Goal: Task Accomplishment & Management: Manage account settings

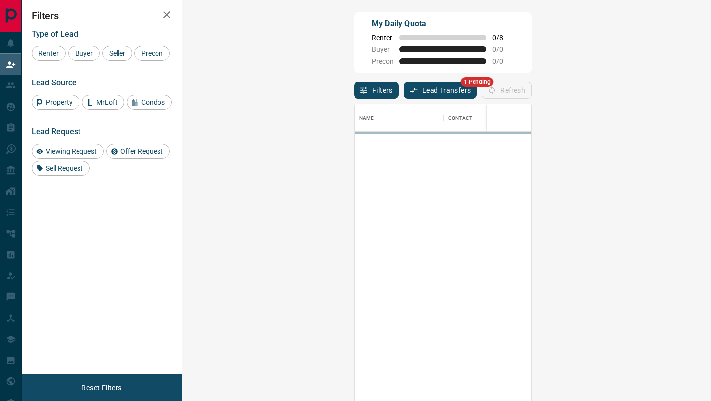
scroll to position [305, 507]
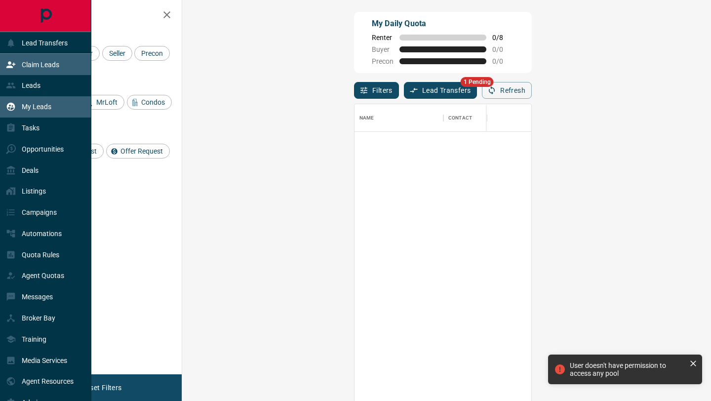
click at [26, 105] on p "My Leads" at bounding box center [37, 107] width 30 height 8
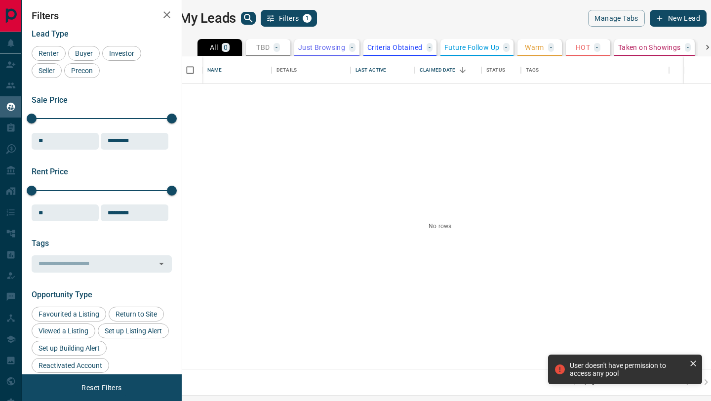
scroll to position [312, 524]
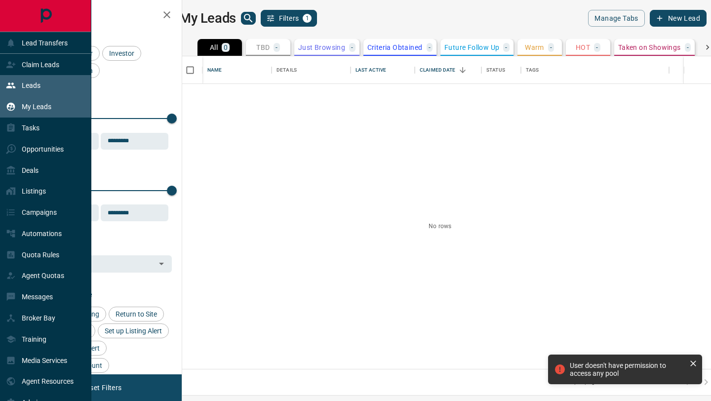
click at [24, 86] on p "Leads" at bounding box center [31, 85] width 19 height 8
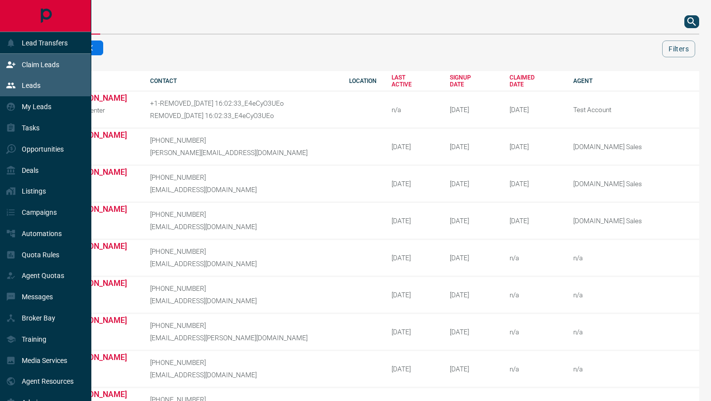
click at [4, 68] on div "Claim Leads" at bounding box center [45, 64] width 91 height 21
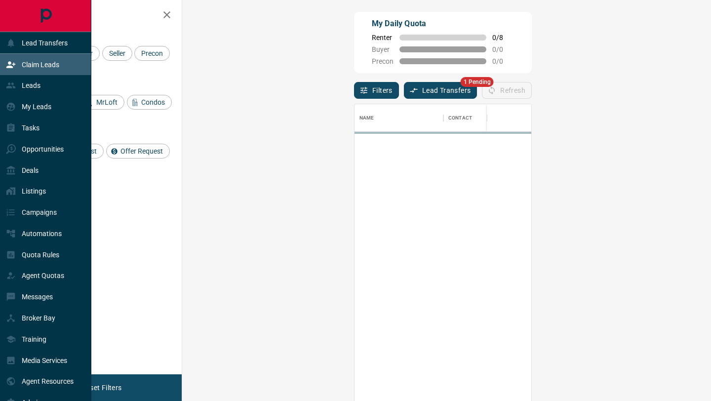
scroll to position [305, 507]
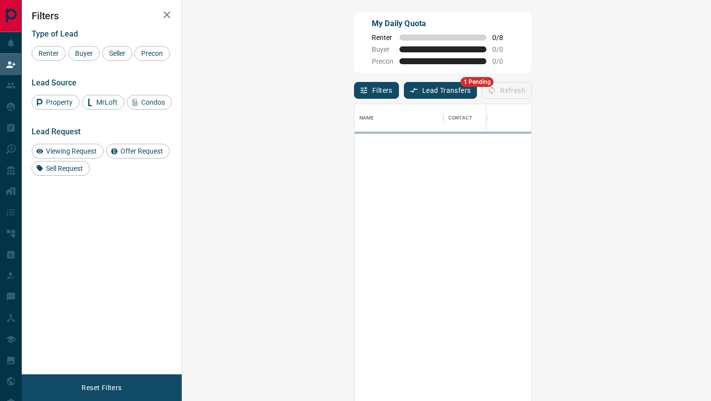
click at [404, 95] on button "Lead Transfers" at bounding box center [441, 90] width 74 height 17
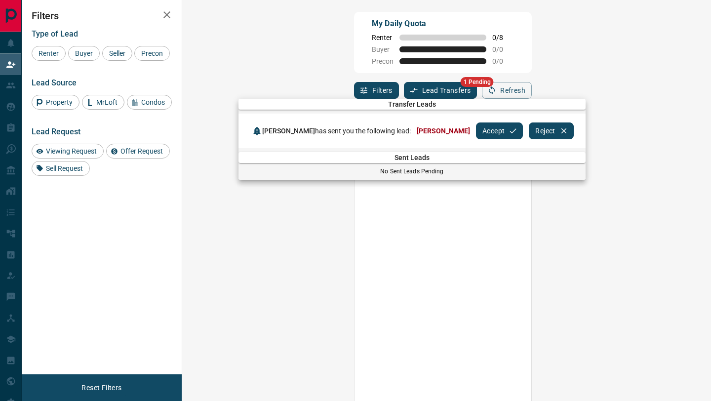
click at [476, 131] on button "Accept" at bounding box center [499, 130] width 47 height 17
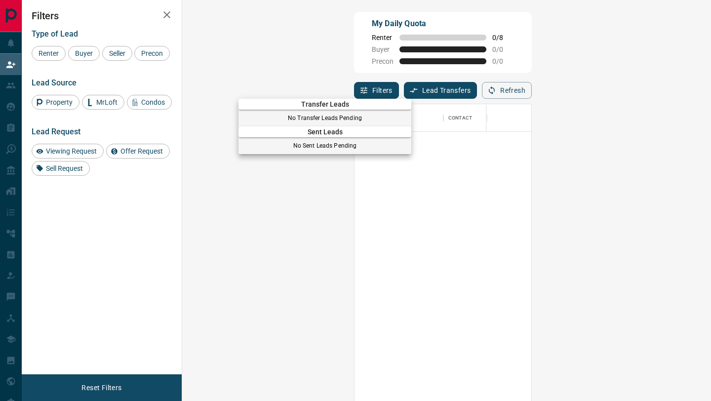
click at [15, 88] on div at bounding box center [355, 200] width 711 height 401
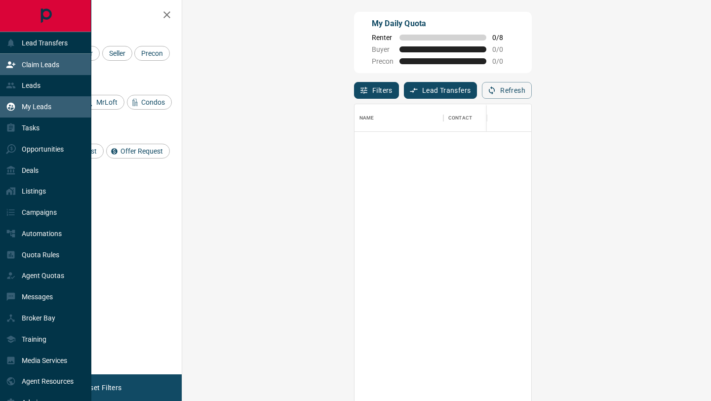
click at [26, 111] on div "My Leads" at bounding box center [28, 107] width 45 height 16
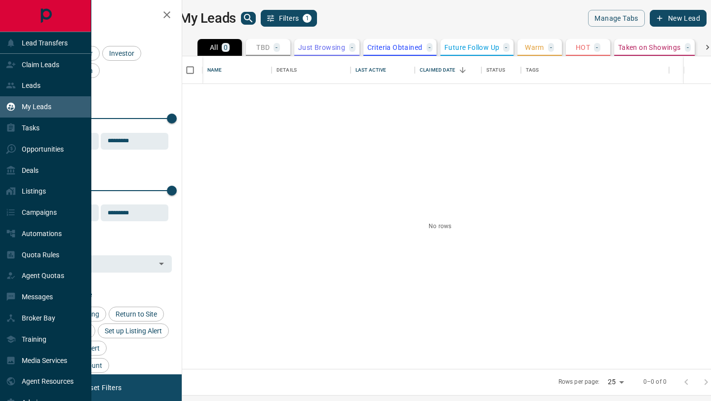
scroll to position [312, 524]
